Goal: Information Seeking & Learning: Learn about a topic

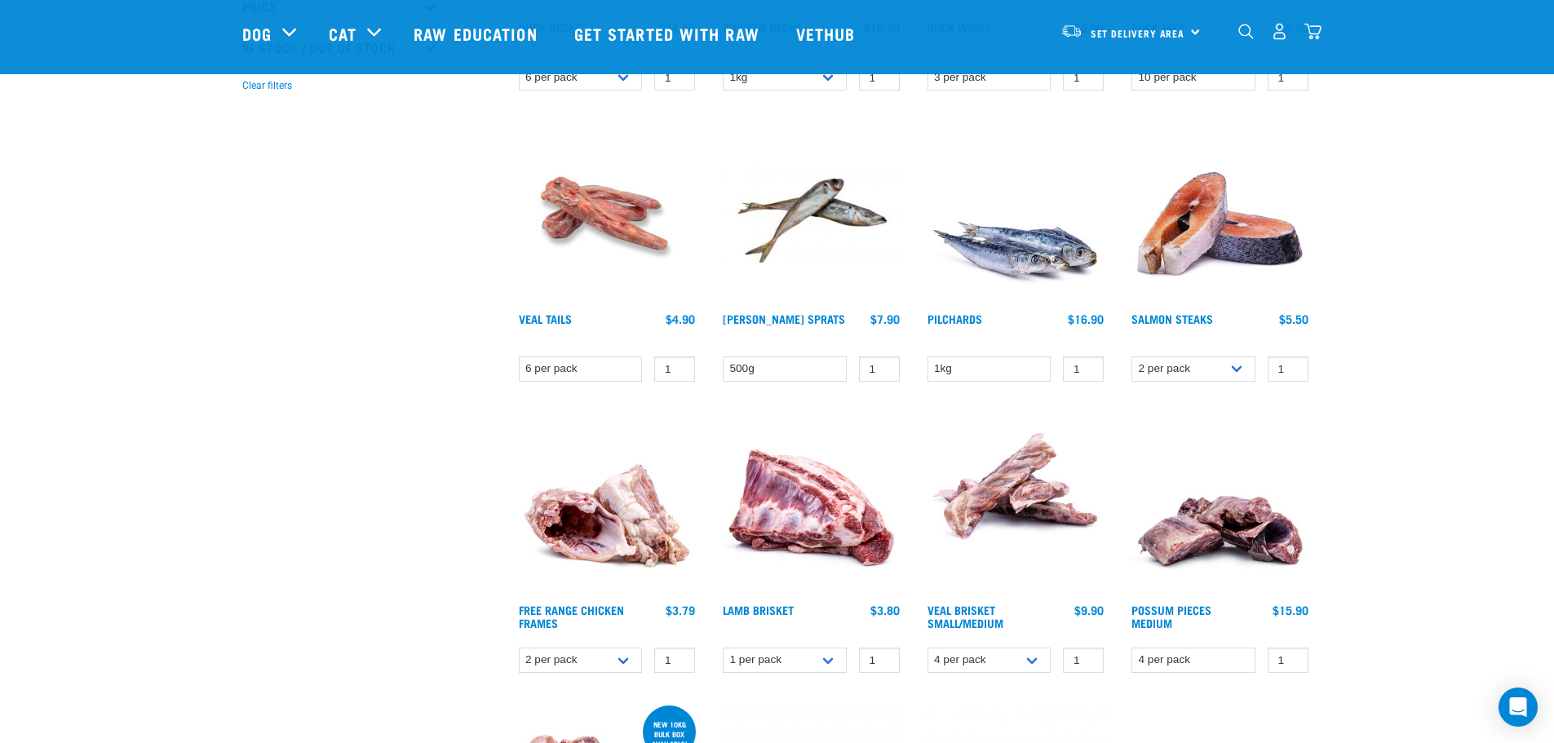
scroll to position [408, 0]
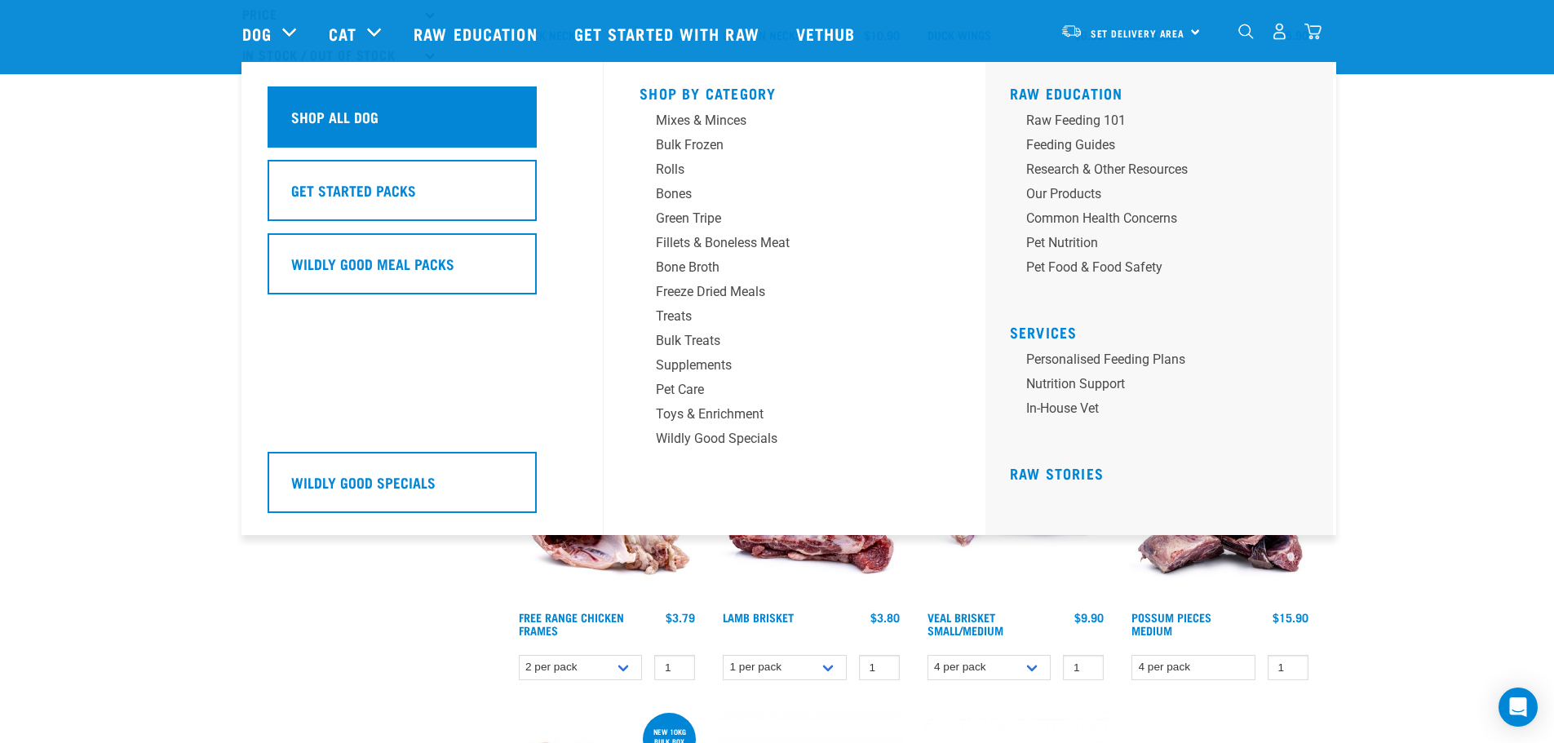
click at [321, 122] on h5 "Shop All Dog" at bounding box center [334, 116] width 87 height 21
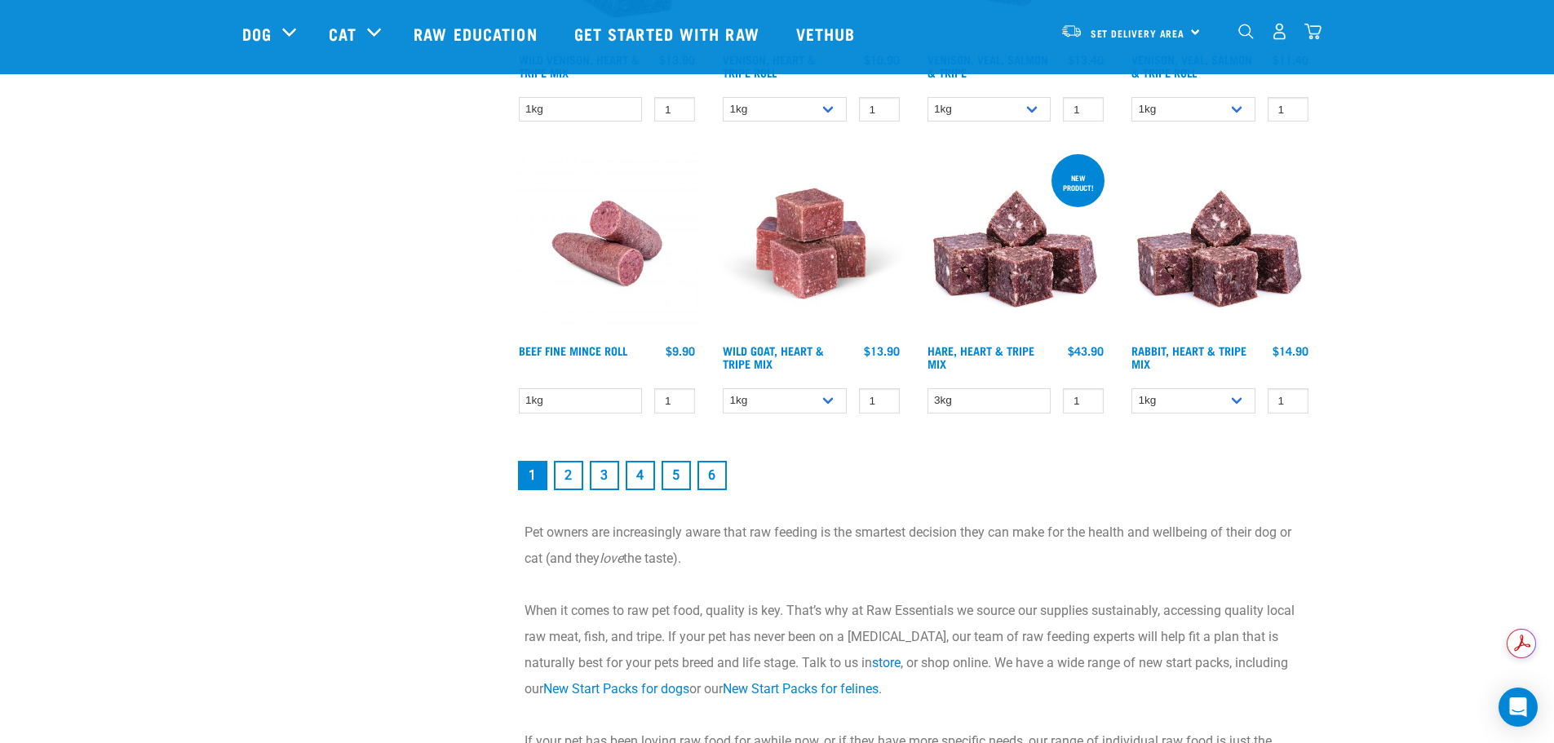
click at [576, 488] on link "2" at bounding box center [568, 475] width 29 height 29
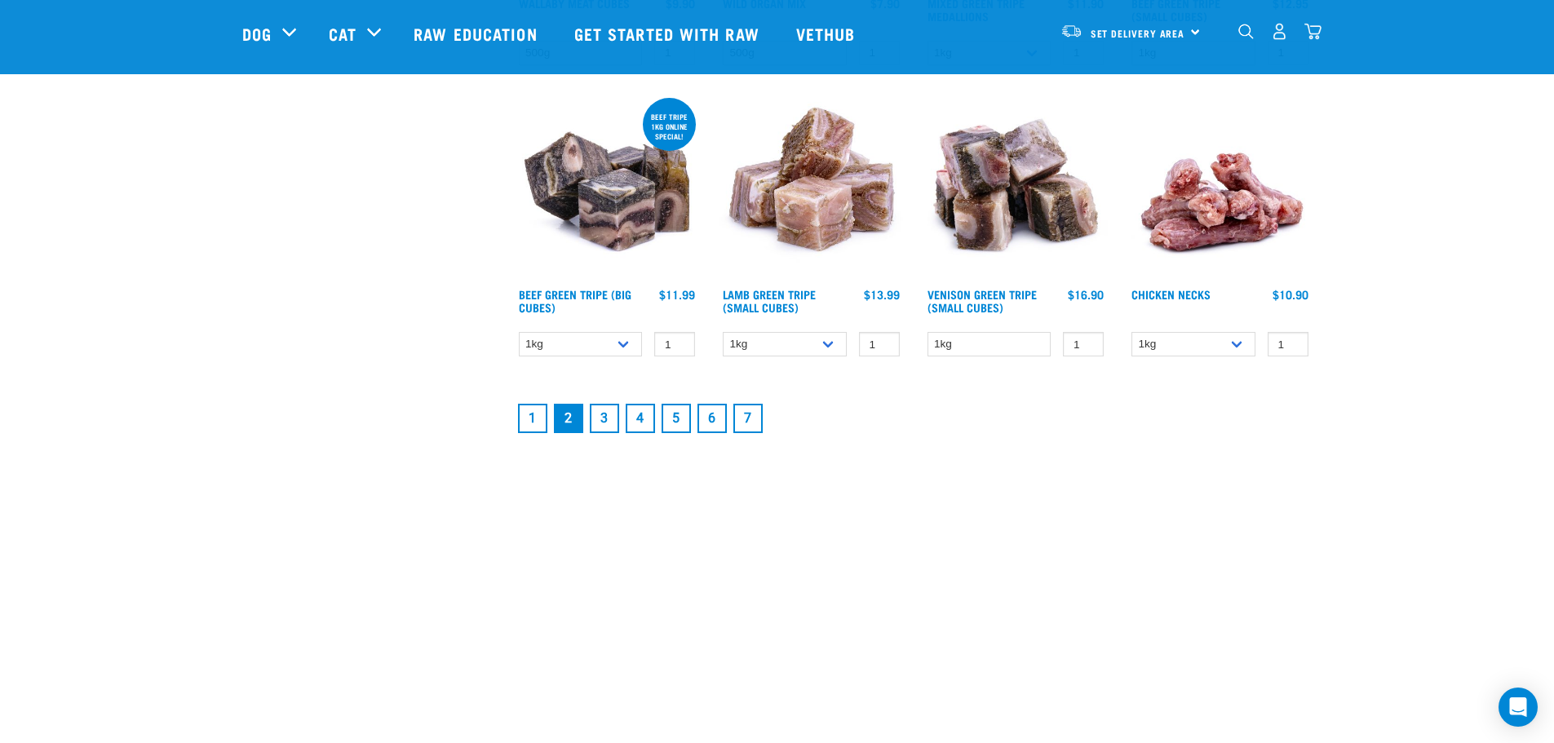
scroll to position [2203, 0]
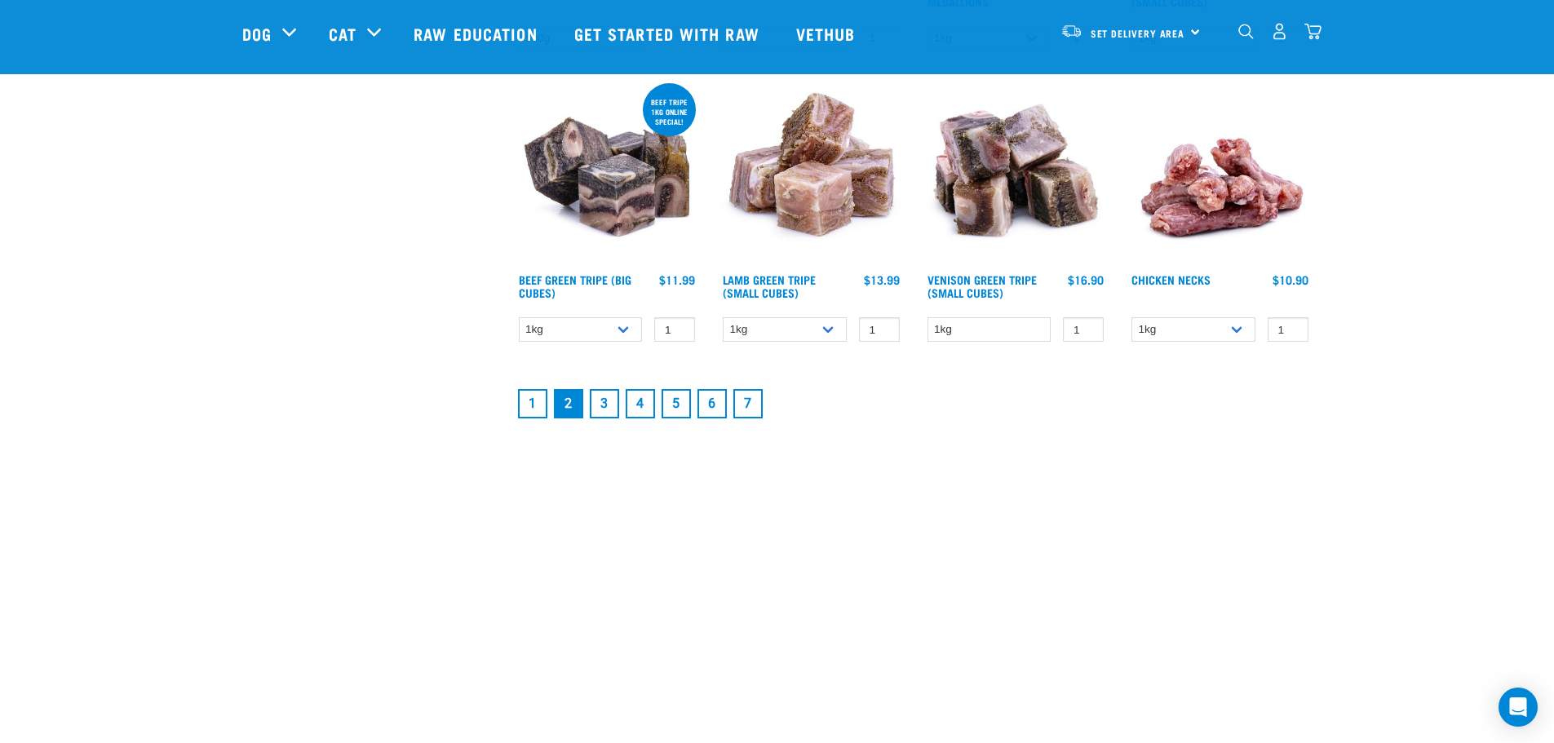
click at [610, 408] on link "3" at bounding box center [604, 403] width 29 height 29
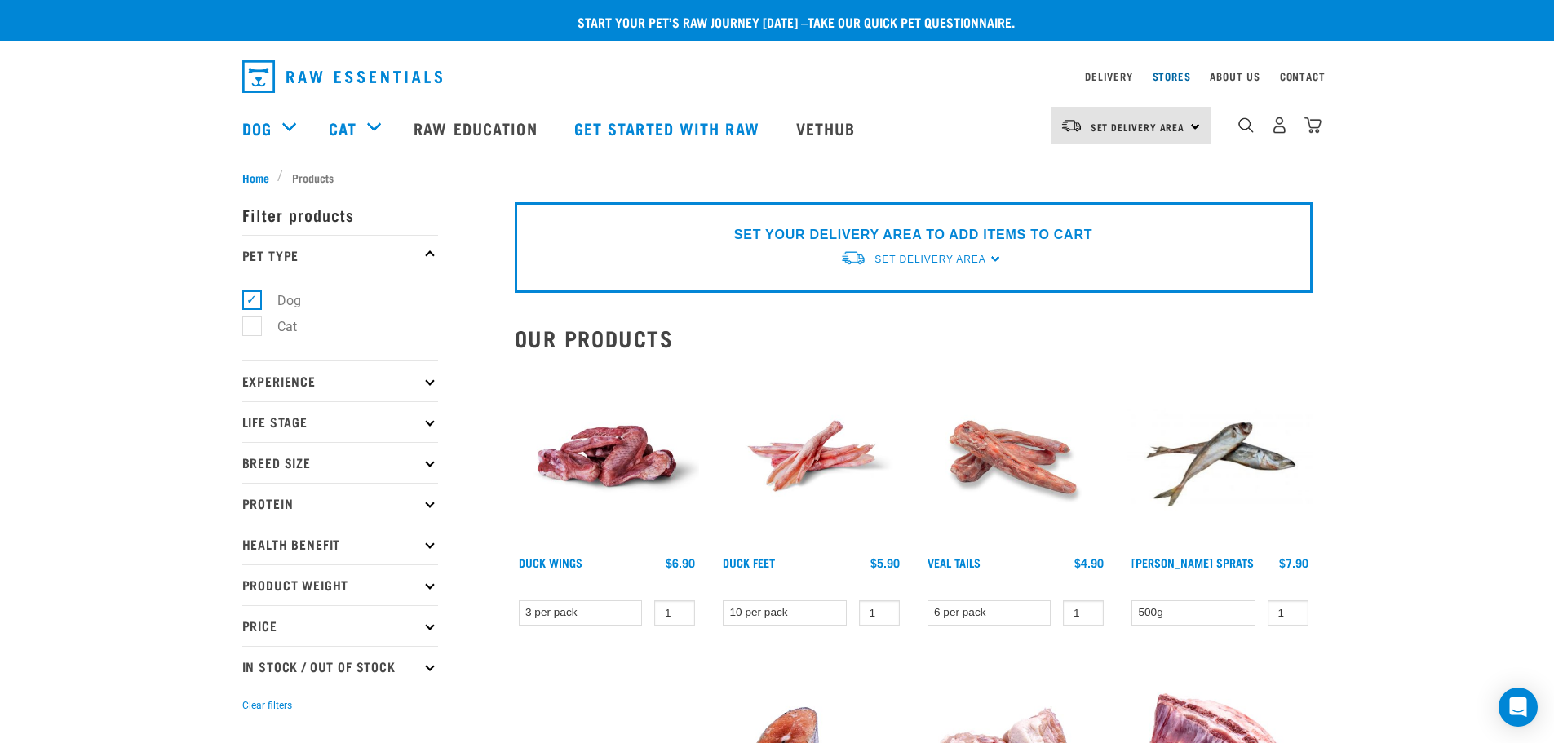
click at [1163, 79] on link "Stores" at bounding box center [1172, 76] width 38 height 6
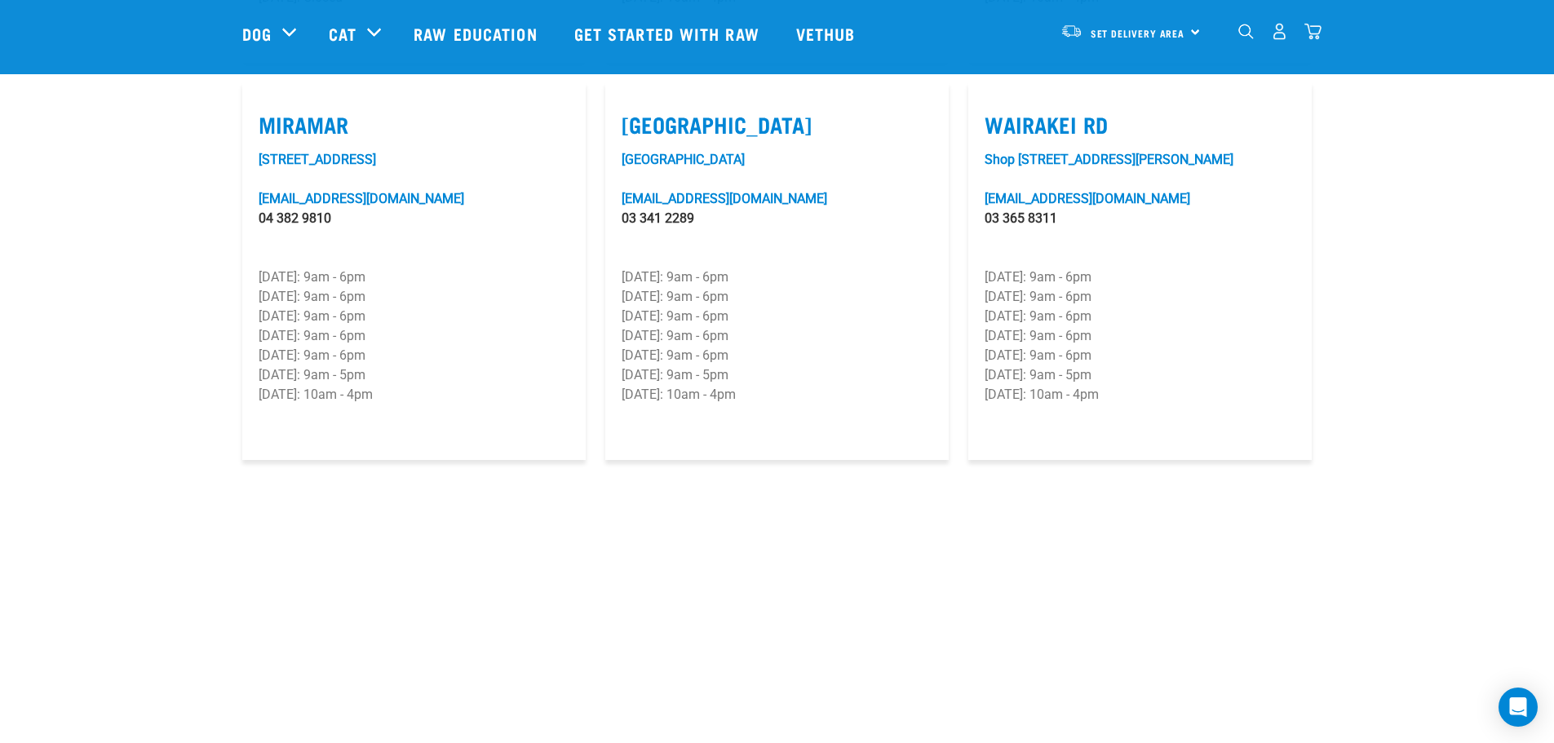
scroll to position [2448, 0]
